Goal: Check status: Check status

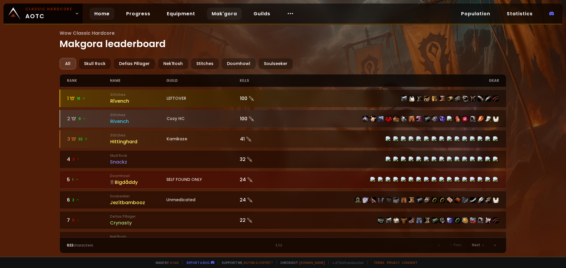
click at [100, 13] on link "Home" at bounding box center [102, 14] width 25 height 12
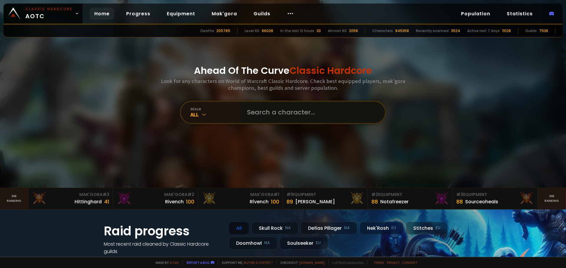
click at [271, 111] on input "text" at bounding box center [310, 112] width 134 height 21
paste input "Gigglenought"
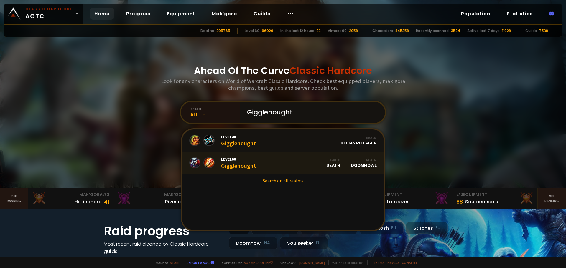
type input "Gigglenought"
click at [266, 159] on link "Level 60 Gigglenought Guild Death Realm Doomhowl" at bounding box center [283, 163] width 202 height 22
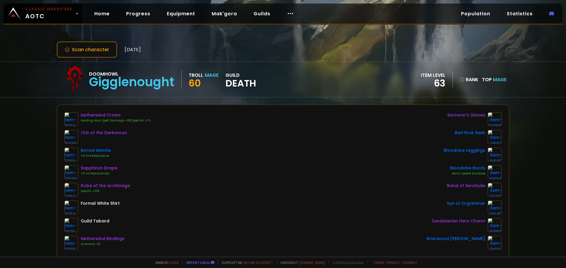
drag, startPoint x: 301, startPoint y: 78, endPoint x: 284, endPoint y: 77, distance: 16.6
click at [284, 77] on div "Doomhowl Gigglenought Troll Mage 60 guild Death item level 63 rank Top Mage" at bounding box center [283, 79] width 453 height 35
click at [157, 98] on div "Scan character [DATE] Doomhowl Gigglenought Troll Mage 60 guild Death item leve…" at bounding box center [283, 128] width 566 height 257
click at [155, 98] on div "Scan character [DATE] Doomhowl Gigglenought Troll Mage 60 guild Death item leve…" at bounding box center [283, 128] width 566 height 257
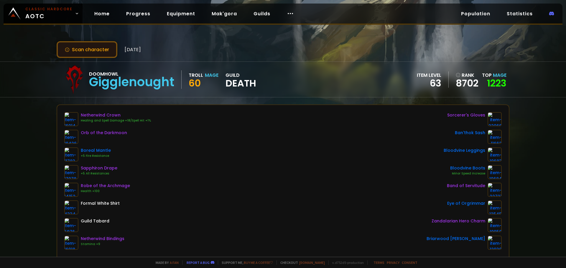
click at [100, 47] on button "Scan character" at bounding box center [87, 49] width 61 height 17
